Goal: Task Accomplishment & Management: Use online tool/utility

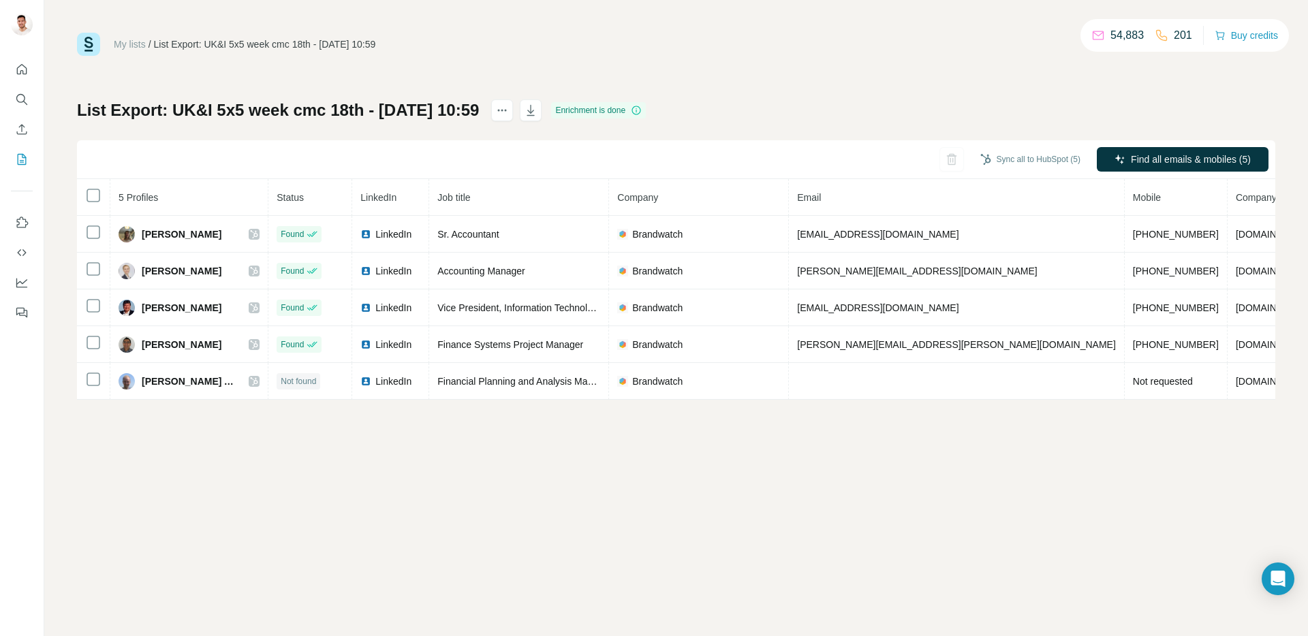
click at [799, 40] on div "My lists / List Export: [GEOGRAPHIC_DATA] 5x5 week cmc 18th - [DATE] 10:59 54,8…" at bounding box center [676, 44] width 1199 height 23
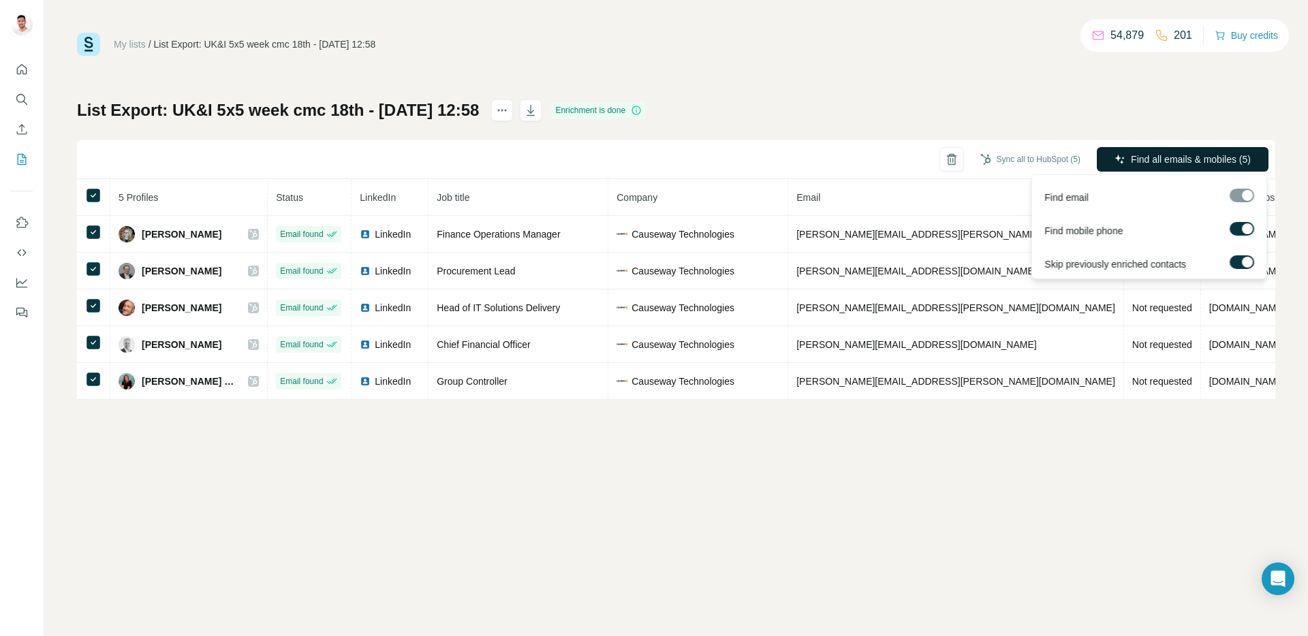
click at [1156, 155] on span "Find all emails & mobiles (5)" at bounding box center [1191, 160] width 120 height 14
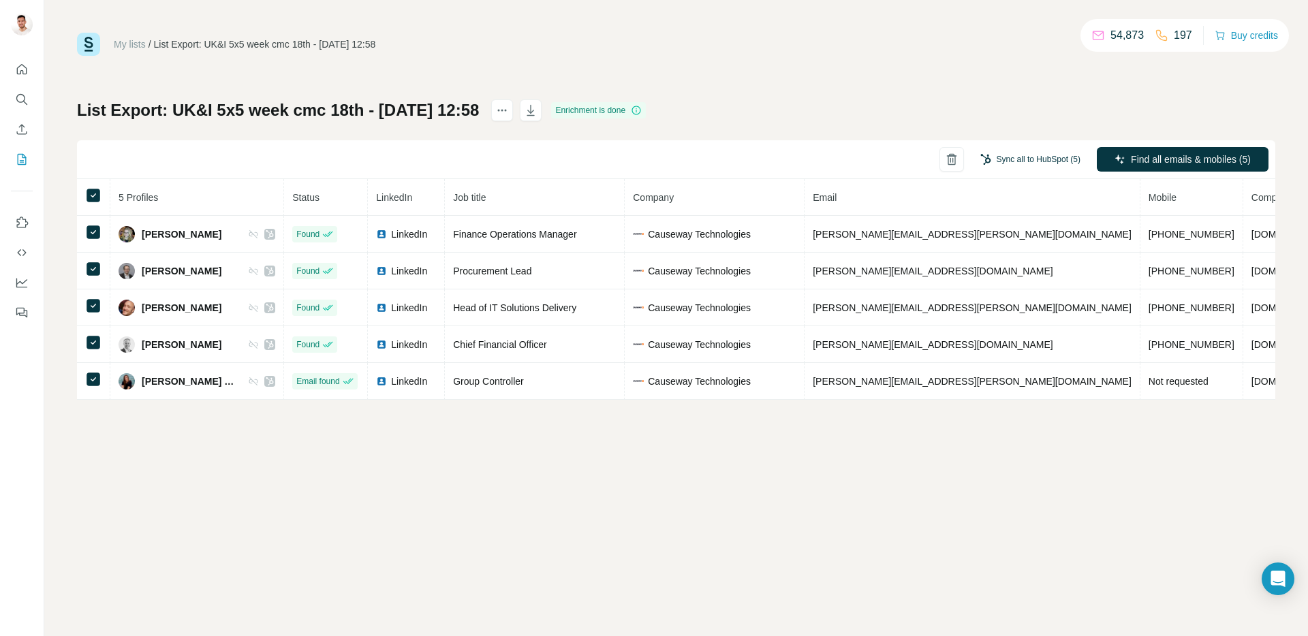
click at [1020, 159] on button "Sync all to HubSpot (5)" at bounding box center [1030, 159] width 119 height 20
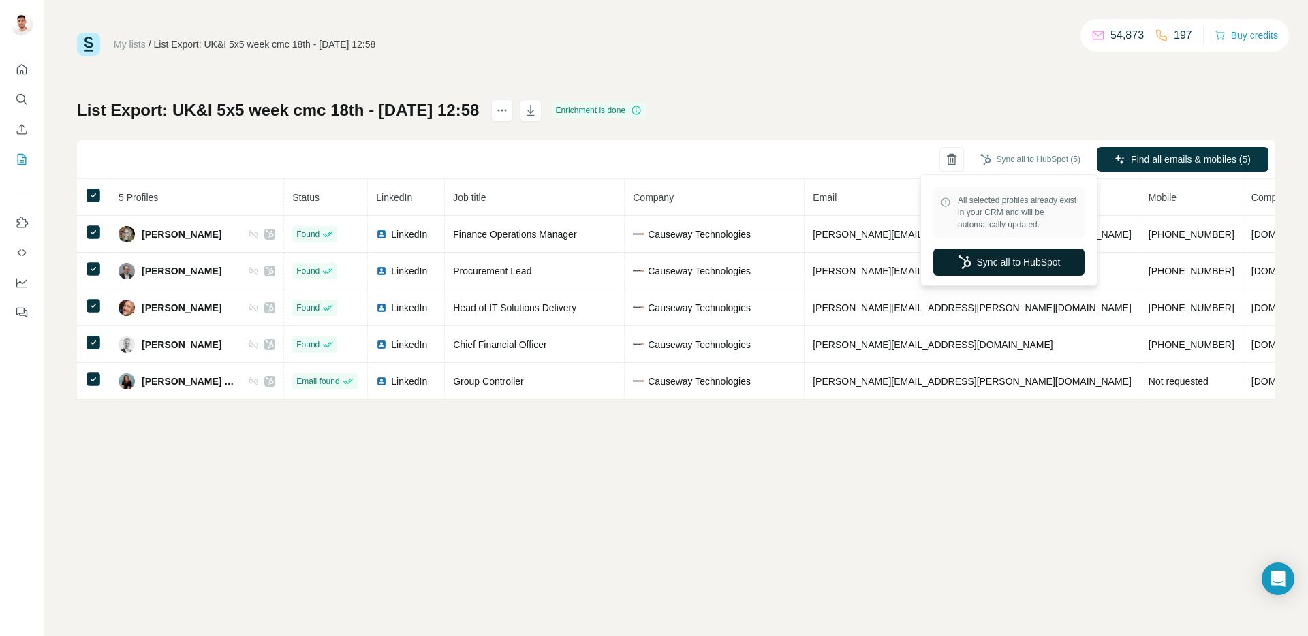
click at [1013, 252] on button "Sync all to HubSpot" at bounding box center [1009, 262] width 151 height 27
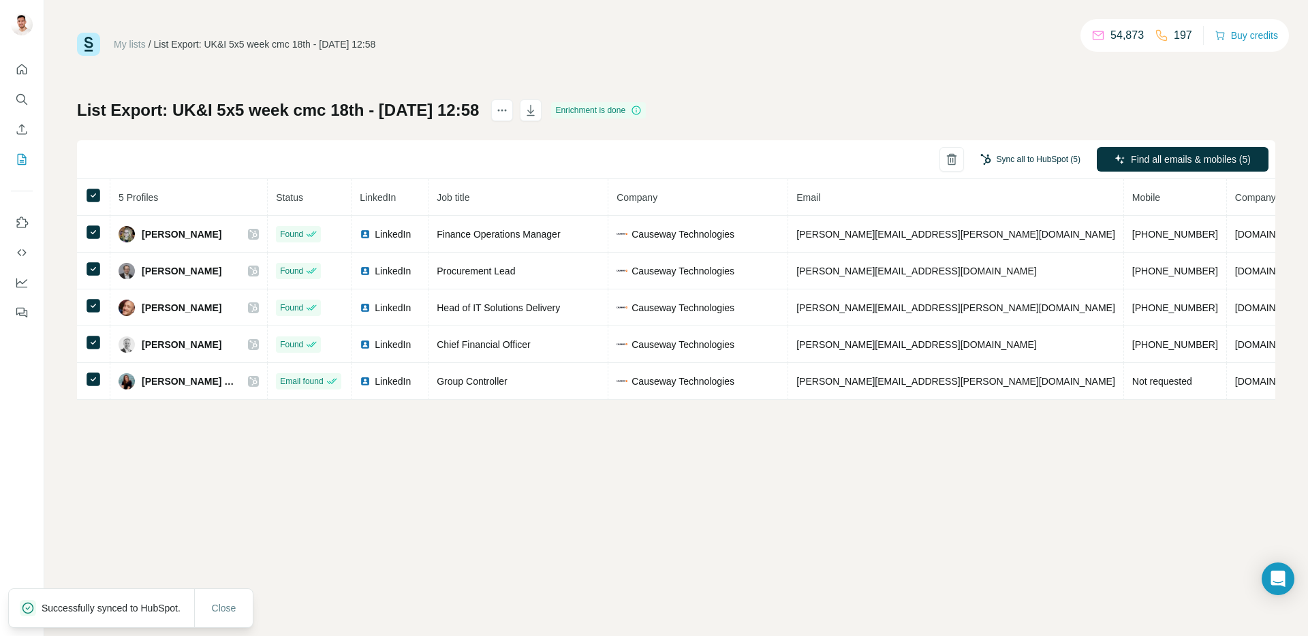
click at [1024, 159] on button "Sync all to HubSpot (5)" at bounding box center [1030, 159] width 119 height 20
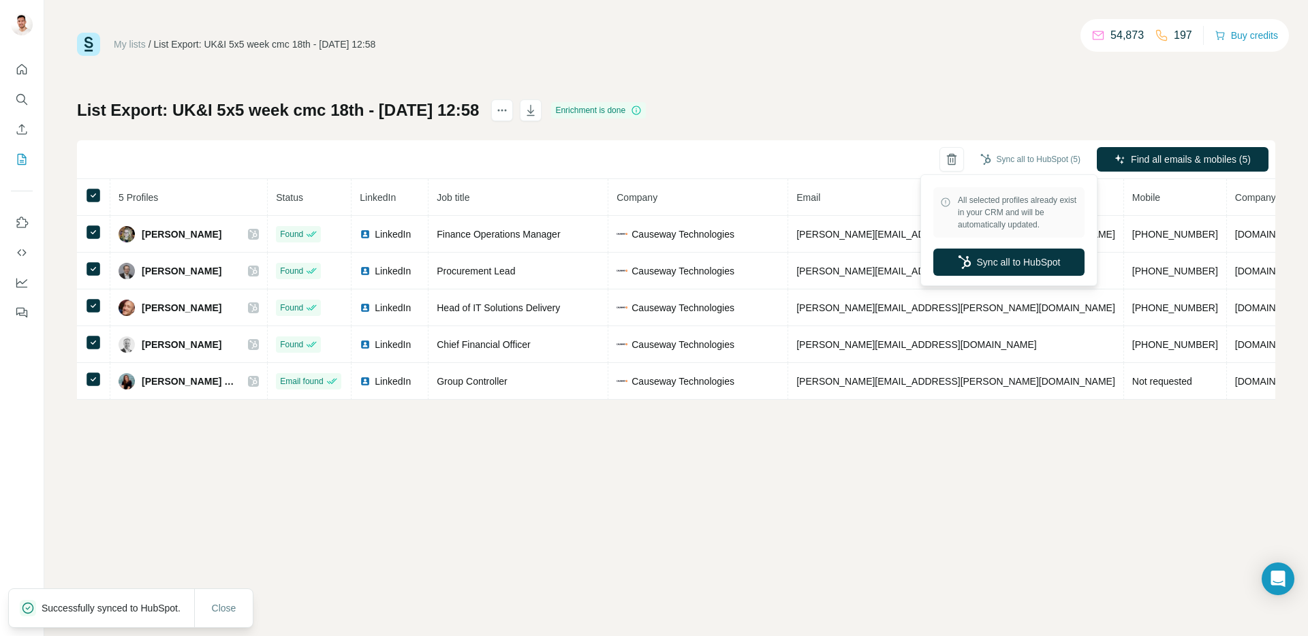
click at [870, 117] on div "List Export: UK&I 5x5 week cmc 18th - [DATE] 12:58 Enrichment is done Sync all …" at bounding box center [676, 249] width 1199 height 301
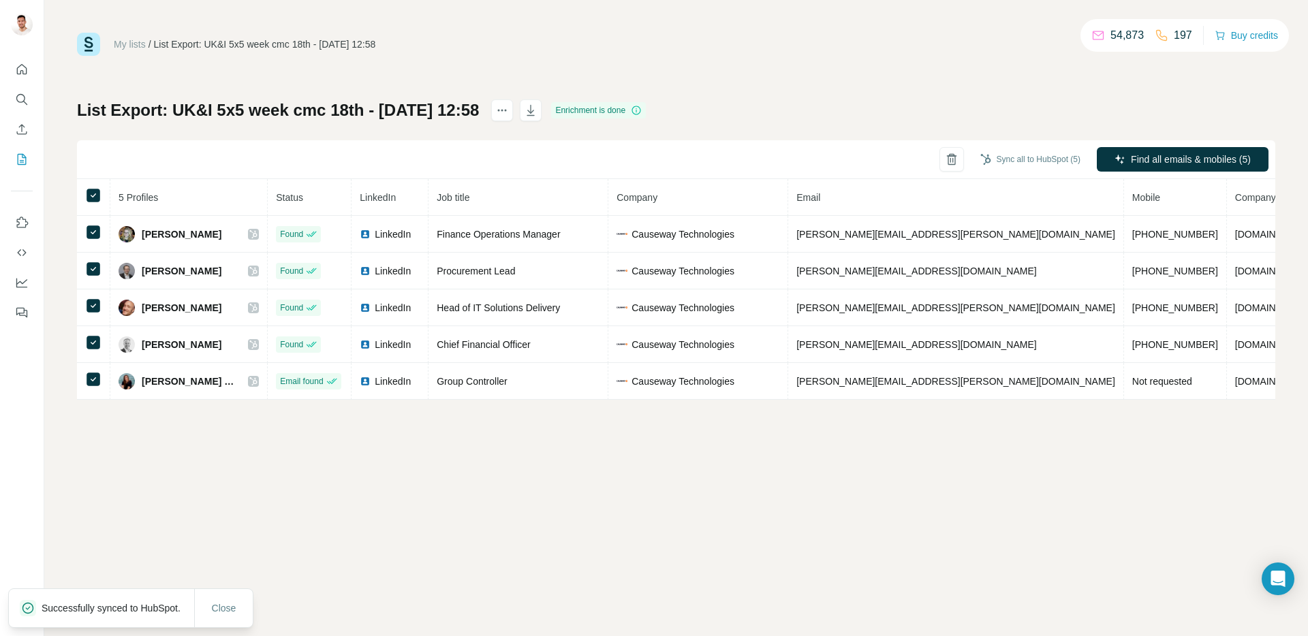
drag, startPoint x: 1007, startPoint y: 158, endPoint x: 1004, endPoint y: 175, distance: 17.3
click at [1007, 159] on button "Sync all to HubSpot (5)" at bounding box center [1030, 159] width 119 height 20
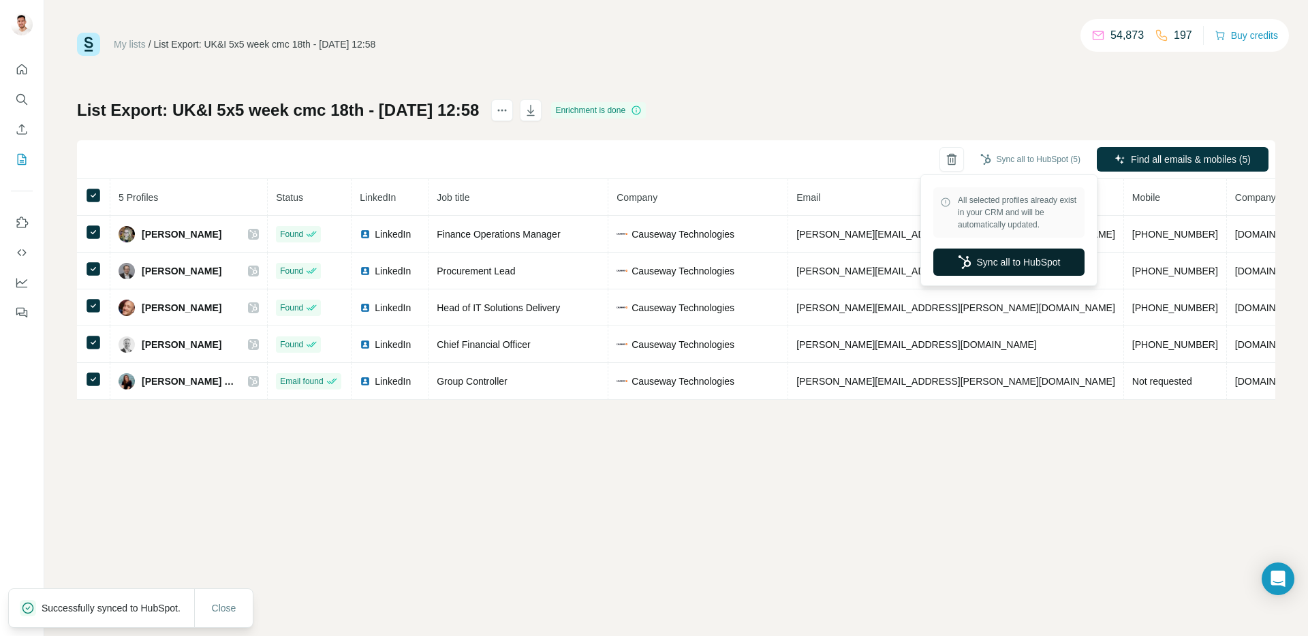
click at [1000, 256] on button "Sync all to HubSpot" at bounding box center [1009, 262] width 151 height 27
